Goal: Ask a question

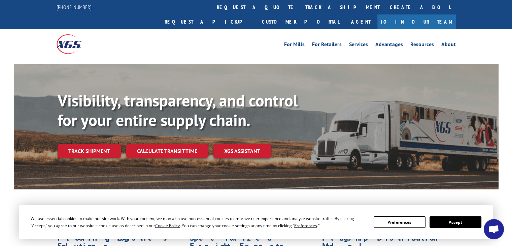
drag, startPoint x: 491, startPoint y: 232, endPoint x: 497, endPoint y: 231, distance: 6.4
click at [491, 232] on span "Open chat" at bounding box center [493, 229] width 11 height 9
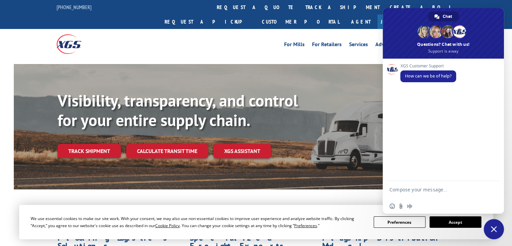
click at [427, 190] on textarea "Compose your message..." at bounding box center [435, 192] width 93 height 12
paste textarea "MAN84095406"
type textarea "MAN84095406"
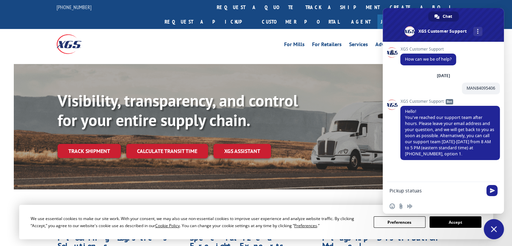
type textarea "Pickup statua"
click at [409, 189] on textarea "Pickup statua" at bounding box center [435, 190] width 93 height 6
drag, startPoint x: 474, startPoint y: 150, endPoint x: 414, endPoint y: 159, distance: 61.2
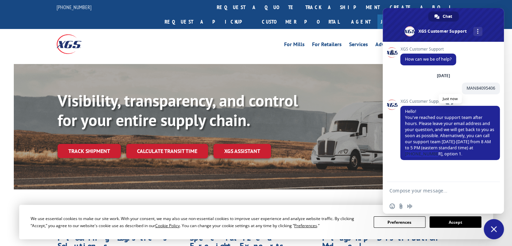
click at [414, 159] on span "Hello! You've reached our support team after hours. Please leave your email add…" at bounding box center [450, 133] width 100 height 54
copy span "[PHONE_NUMBER]"
